Goal: Information Seeking & Learning: Learn about a topic

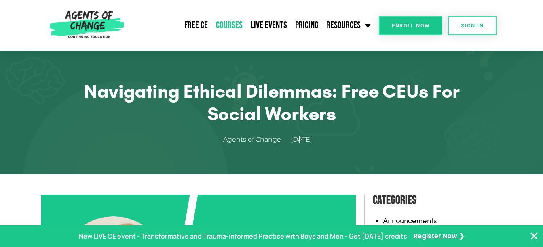
click at [228, 23] on link "Courses" at bounding box center [229, 25] width 35 height 20
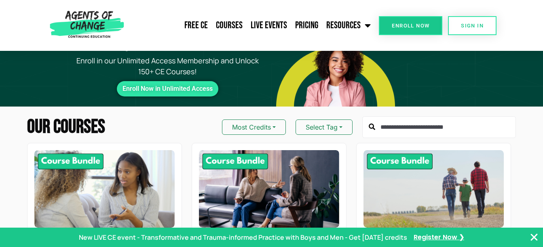
scroll to position [14, 0]
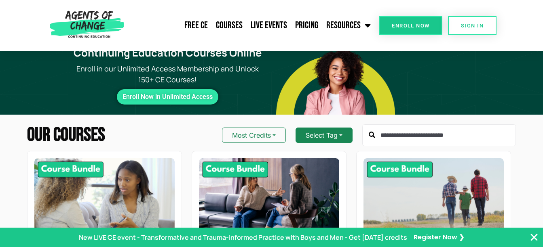
click at [345, 134] on button "Select Tag" at bounding box center [323, 135] width 57 height 15
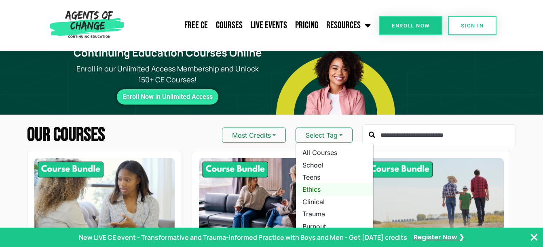
click at [319, 190] on link "Ethics" at bounding box center [334, 189] width 77 height 12
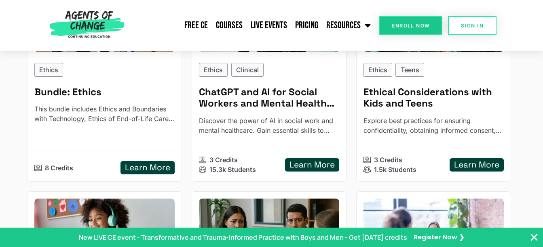
scroll to position [202, 0]
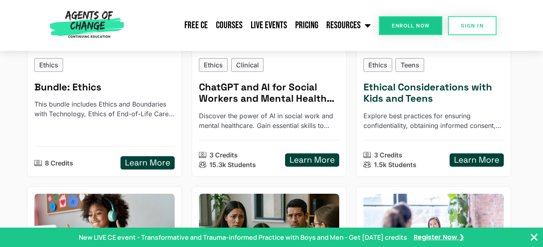
click at [466, 159] on h5 "Learn More" at bounding box center [476, 160] width 45 height 10
